Goal: Download file/media

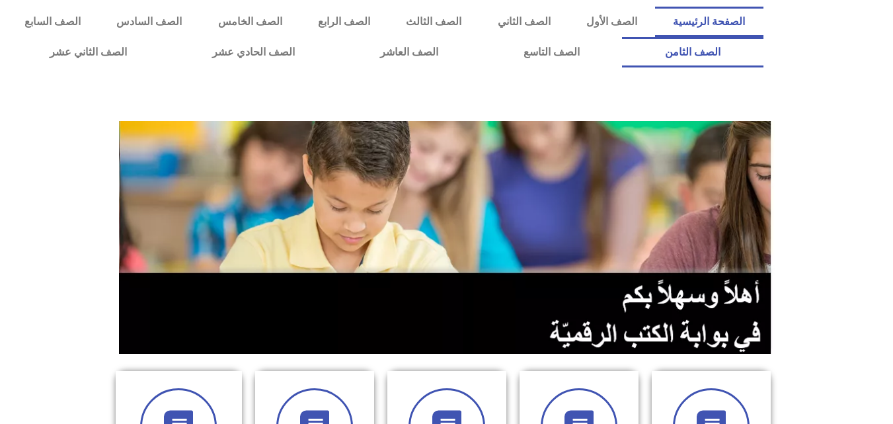
click at [622, 37] on link "الصف الثامن" at bounding box center [692, 52] width 141 height 30
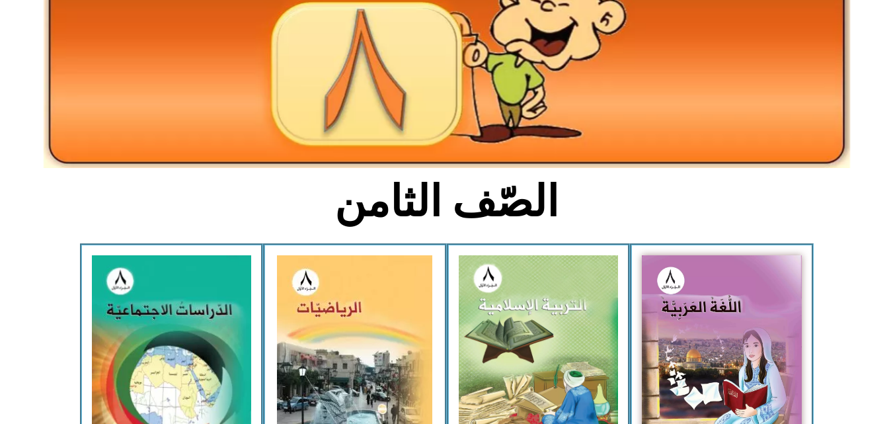
scroll to position [208, 0]
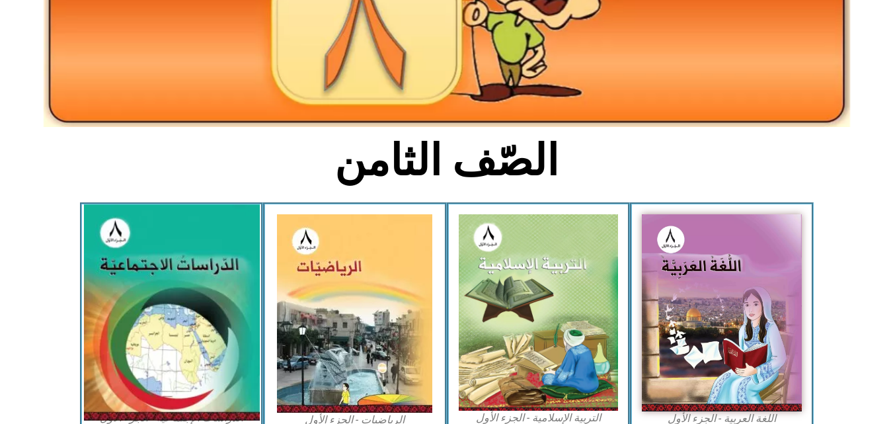
click at [155, 326] on img at bounding box center [171, 312] width 176 height 216
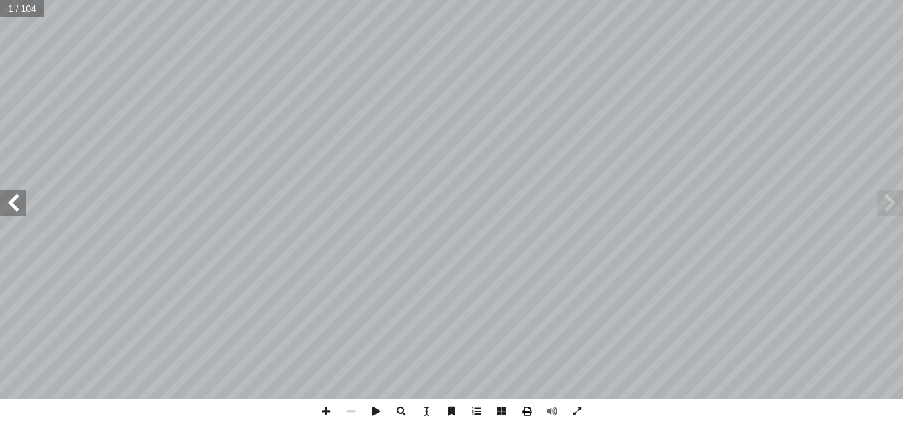
click at [526, 412] on span at bounding box center [526, 410] width 25 height 25
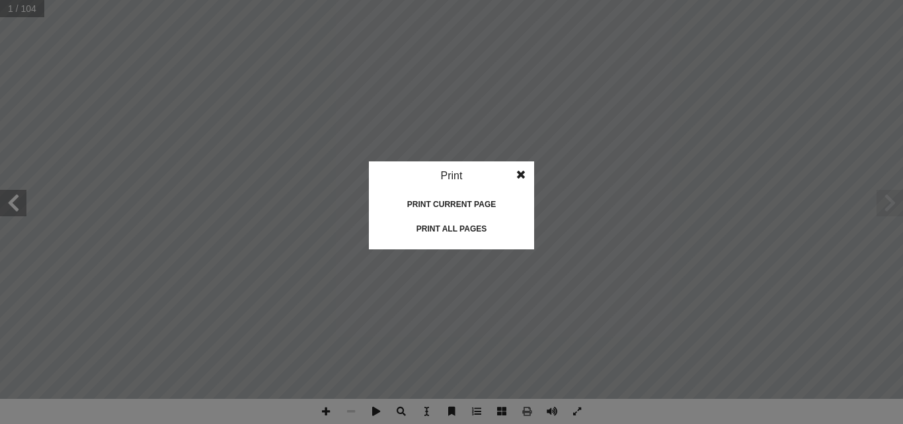
click at [430, 226] on div "Print all pages" at bounding box center [451, 228] width 132 height 21
